Goal: Information Seeking & Learning: Learn about a topic

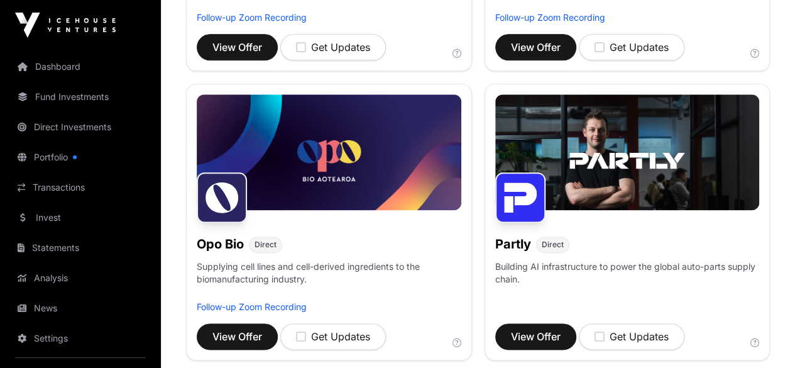
scroll to position [817, 0]
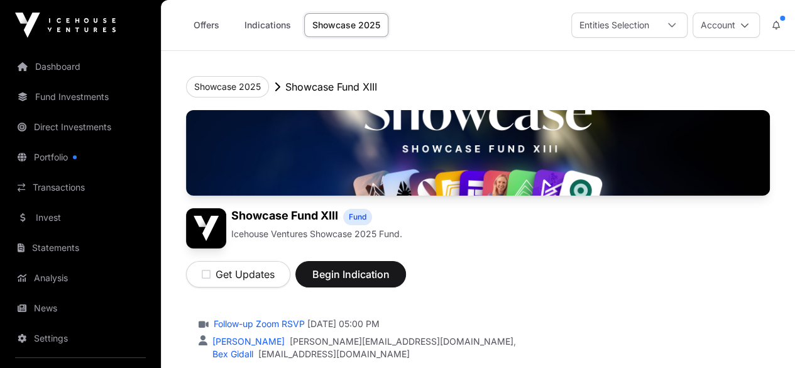
click at [205, 23] on link "Offers" at bounding box center [206, 25] width 50 height 24
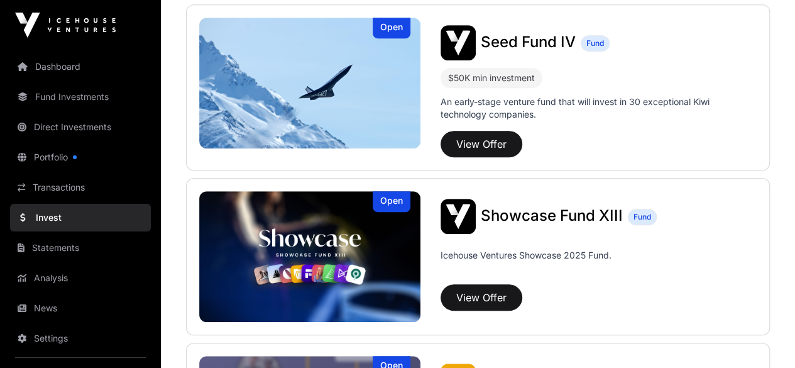
scroll to position [314, 0]
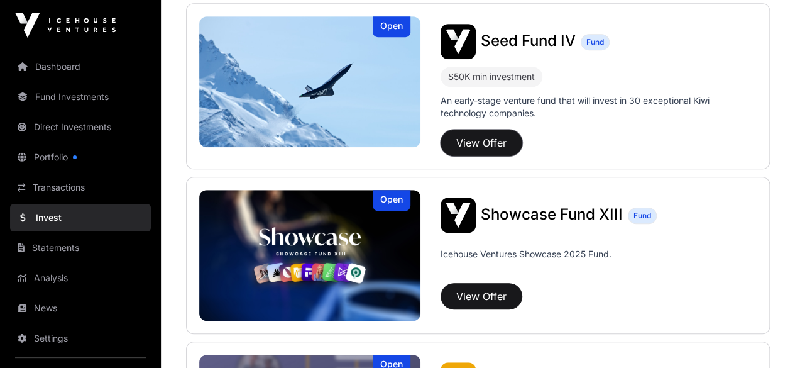
click at [479, 139] on button "View Offer" at bounding box center [482, 142] width 82 height 26
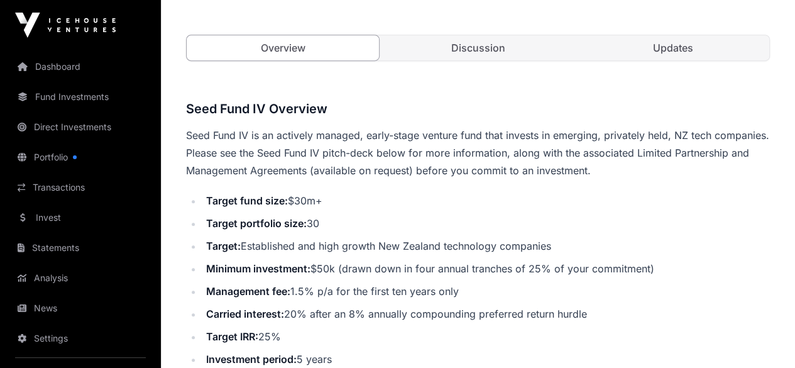
scroll to position [314, 0]
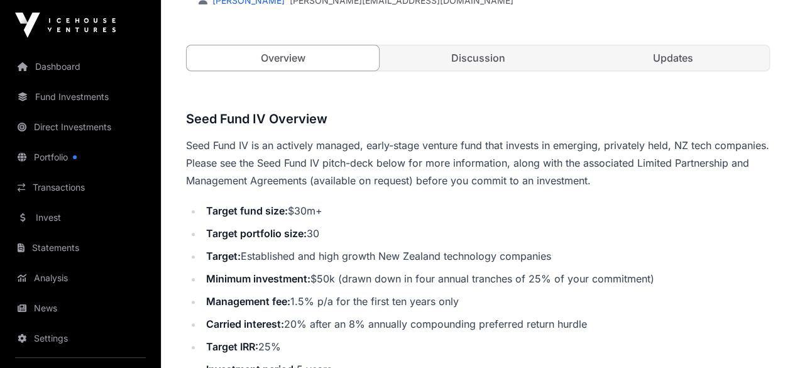
click at [481, 70] on link "Discussion" at bounding box center [477, 57] width 192 height 25
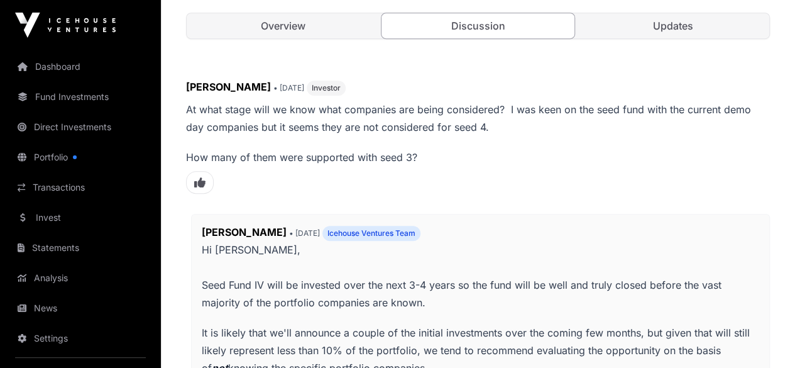
scroll to position [189, 0]
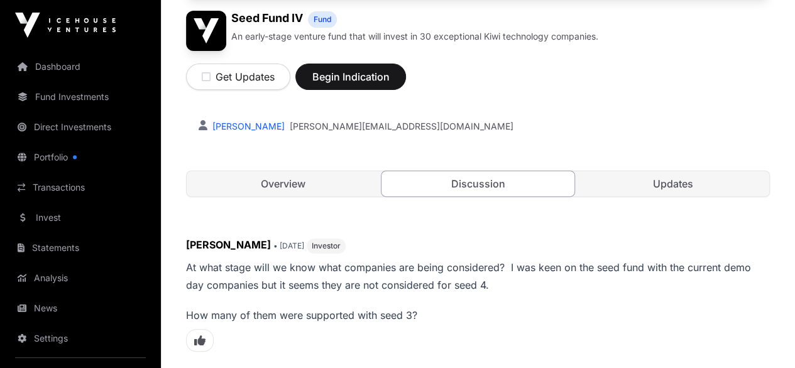
click at [680, 196] on link "Updates" at bounding box center [673, 183] width 192 height 25
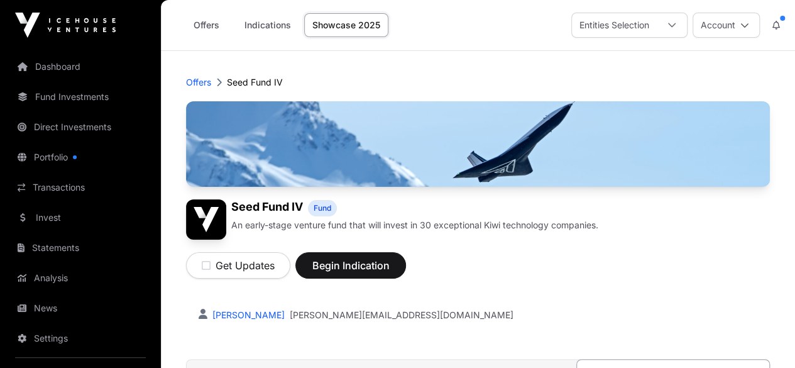
click at [204, 21] on link "Offers" at bounding box center [206, 25] width 50 height 24
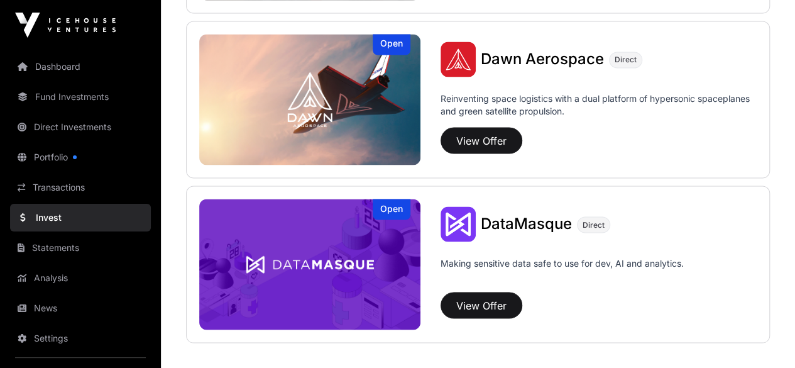
scroll to position [1131, 0]
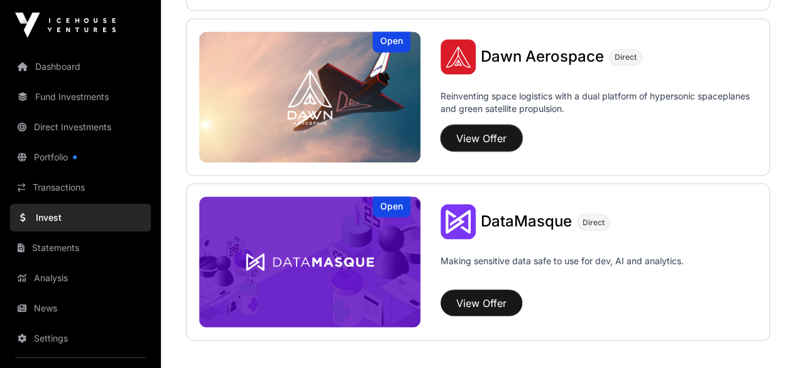
click at [472, 129] on button "View Offer" at bounding box center [482, 137] width 82 height 26
